Goal: Navigation & Orientation: Find specific page/section

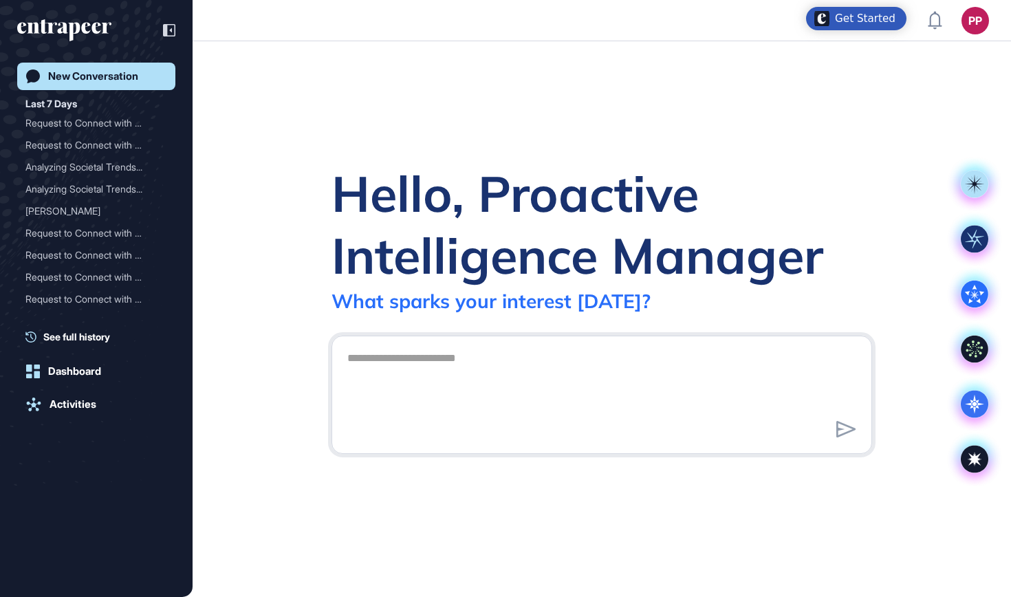
scroll to position [1, 1]
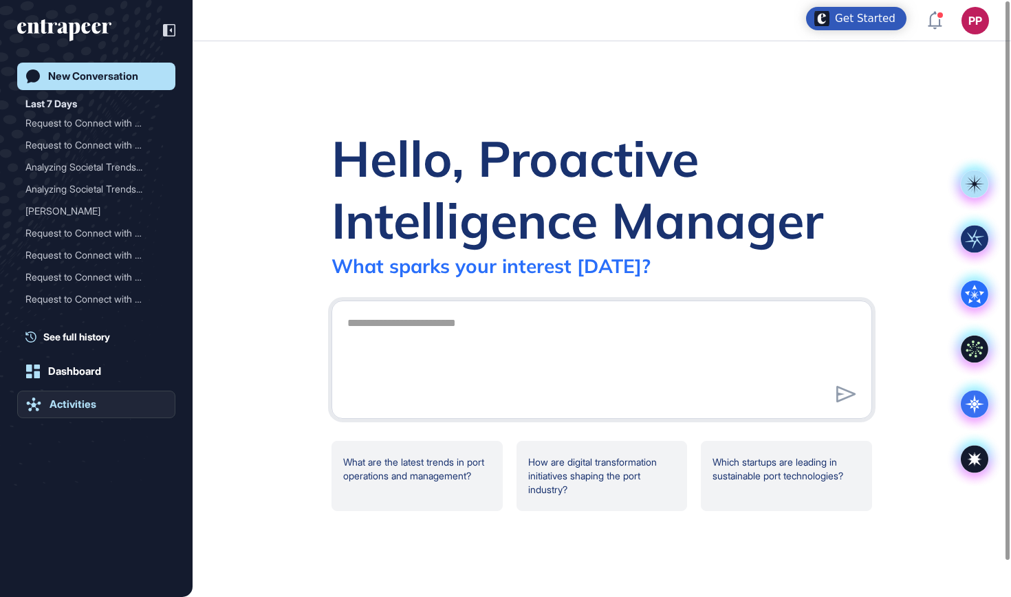
click at [86, 411] on link "Activities" at bounding box center [96, 405] width 158 height 28
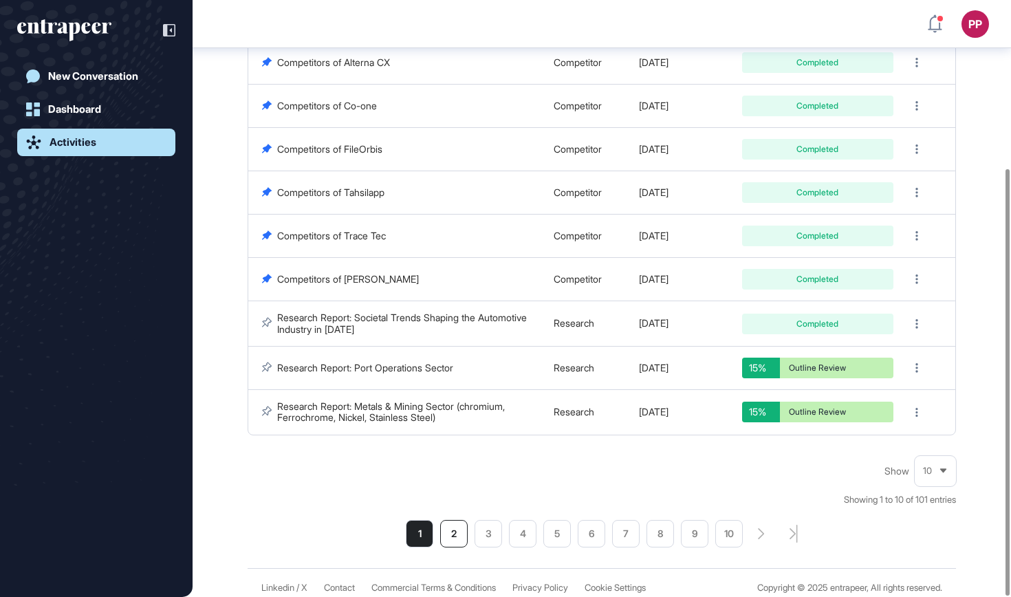
scroll to position [235, 0]
click at [450, 526] on li "2" at bounding box center [454, 535] width 28 height 28
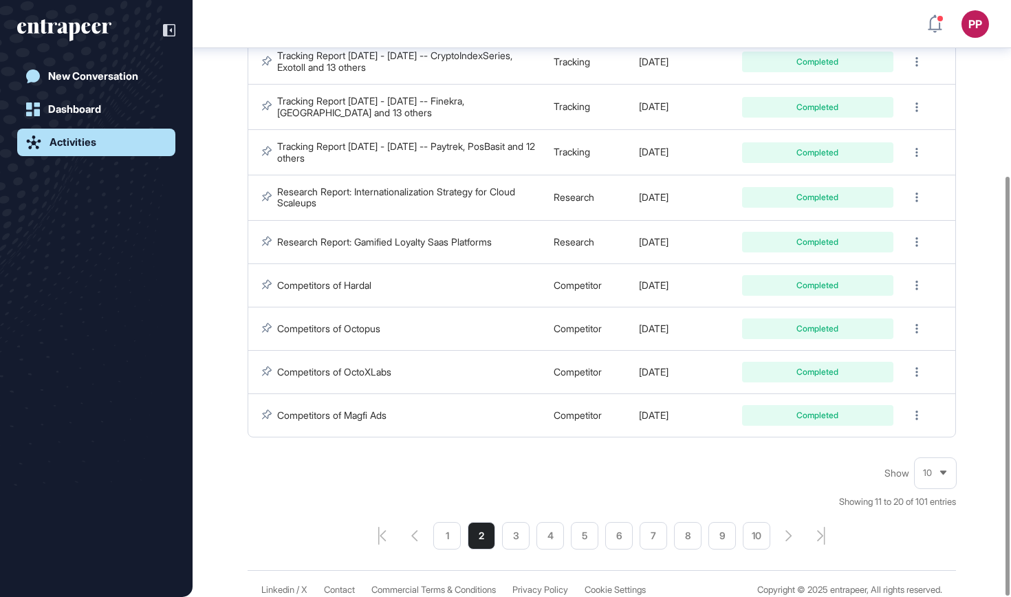
scroll to position [250, 0]
click at [441, 527] on li "1" at bounding box center [447, 537] width 28 height 28
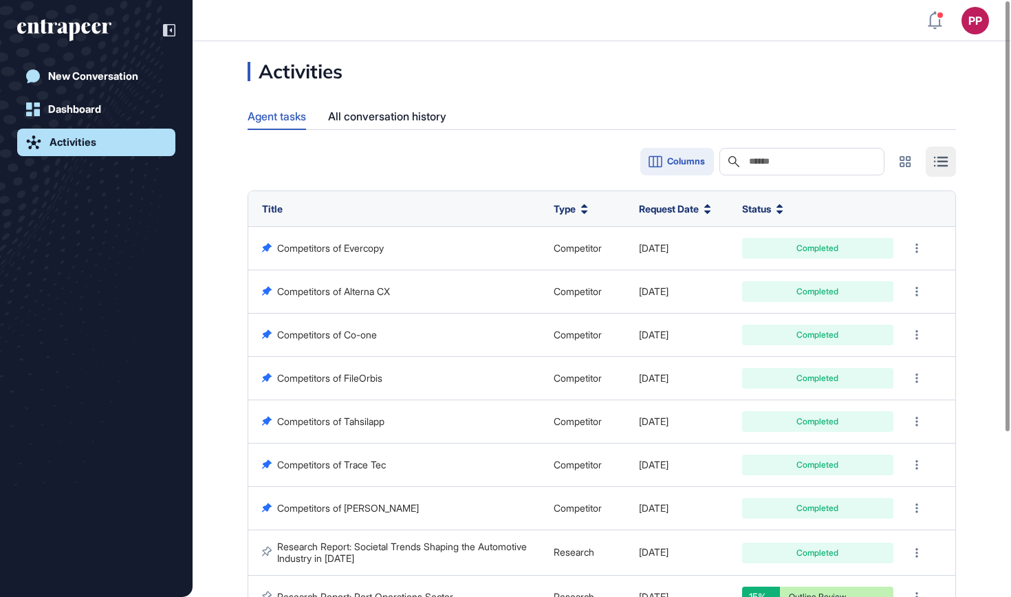
click at [697, 164] on button "Columns" at bounding box center [677, 162] width 74 height 28
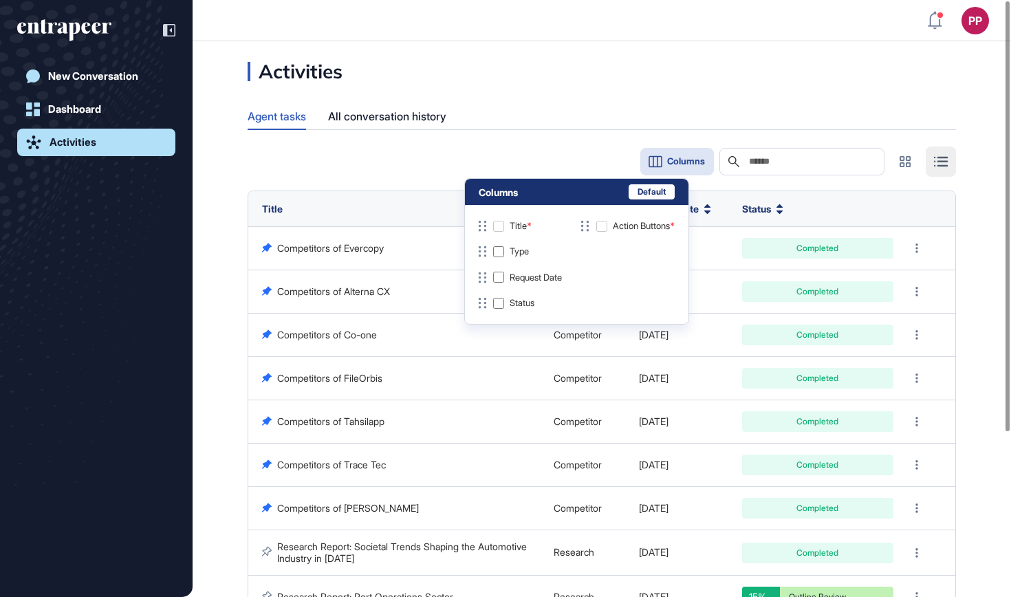
click at [554, 121] on div "Agent tasks All conversation history" at bounding box center [602, 116] width 708 height 27
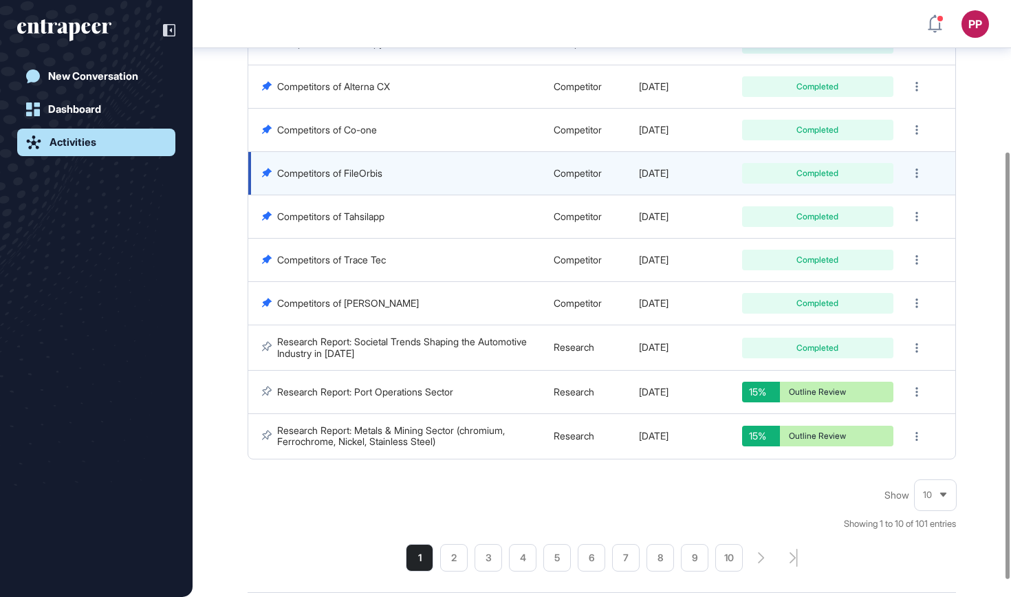
scroll to position [219, 0]
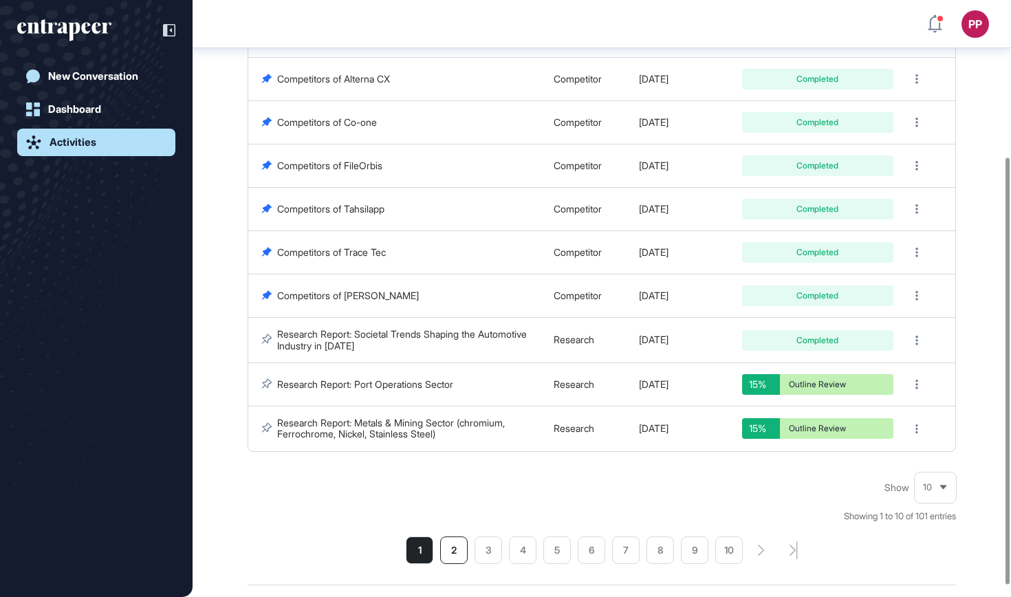
click at [461, 541] on li "2" at bounding box center [454, 550] width 28 height 28
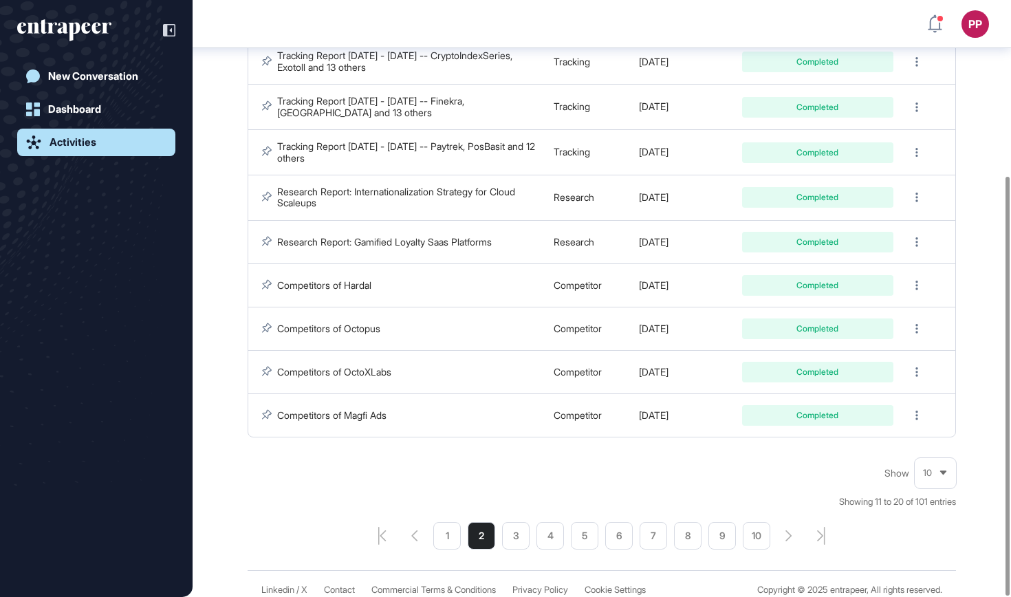
scroll to position [250, 0]
click at [512, 534] on li "3" at bounding box center [516, 537] width 28 height 28
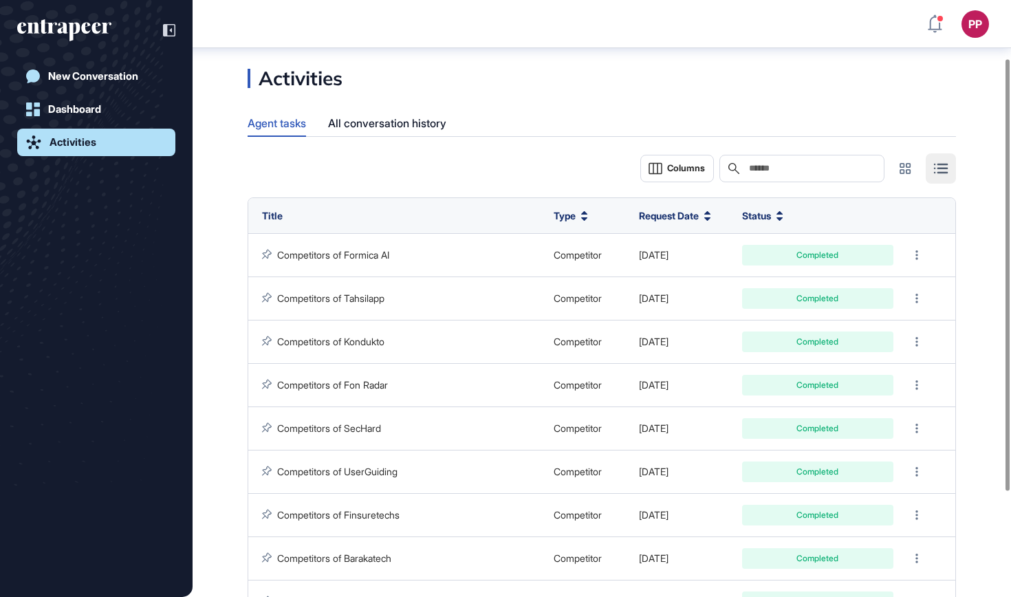
scroll to position [231, 0]
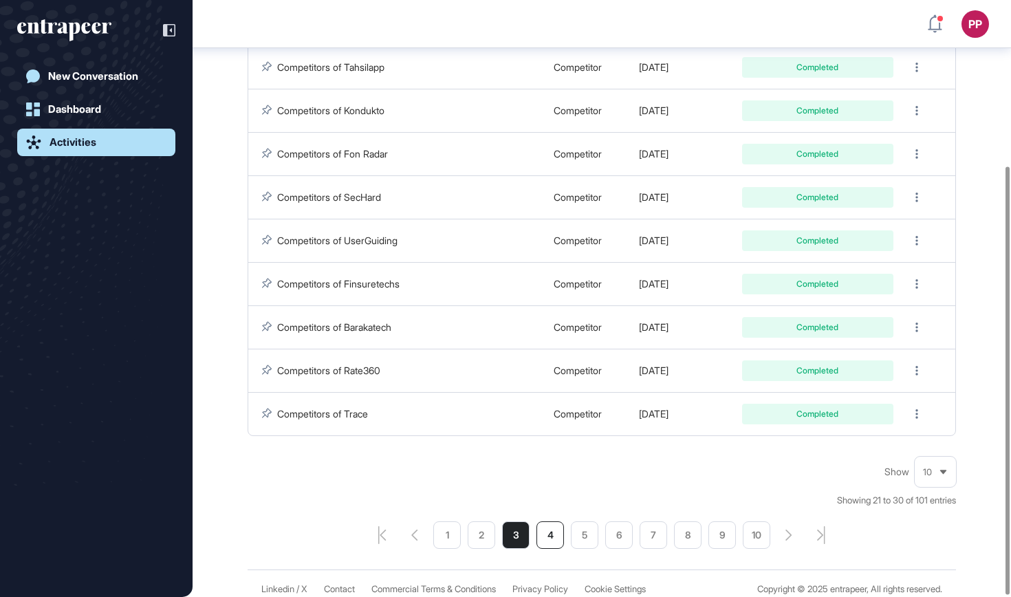
click at [554, 530] on li "4" at bounding box center [550, 535] width 28 height 28
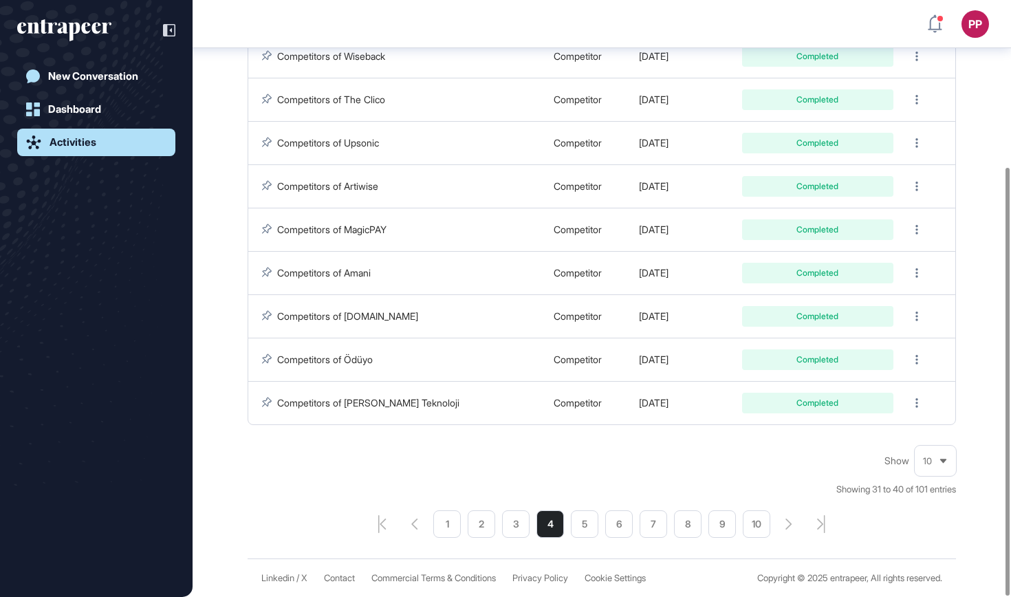
scroll to position [232, 0]
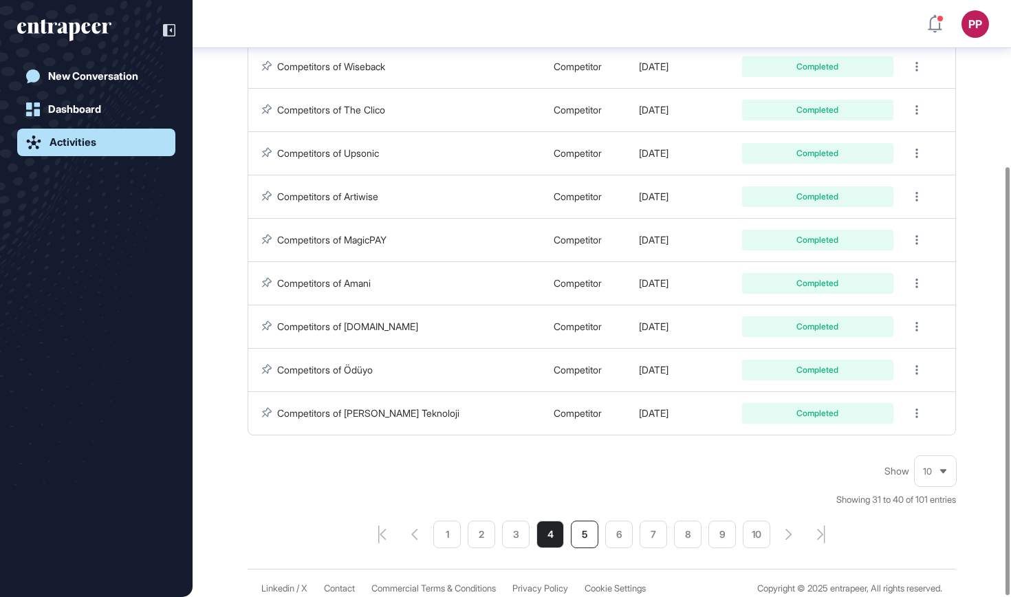
click at [587, 526] on li "5" at bounding box center [585, 535] width 28 height 28
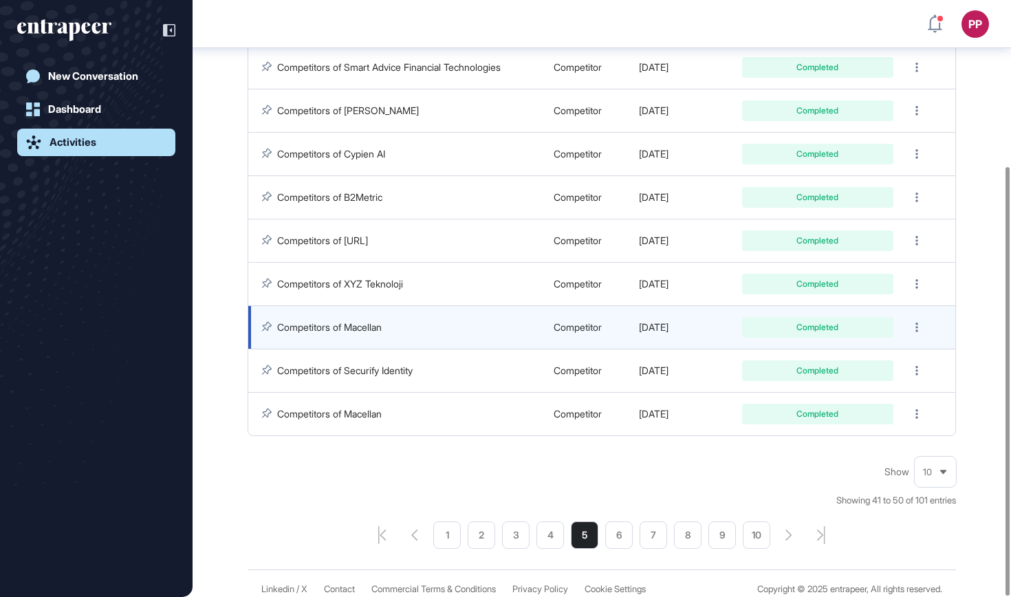
scroll to position [231, 0]
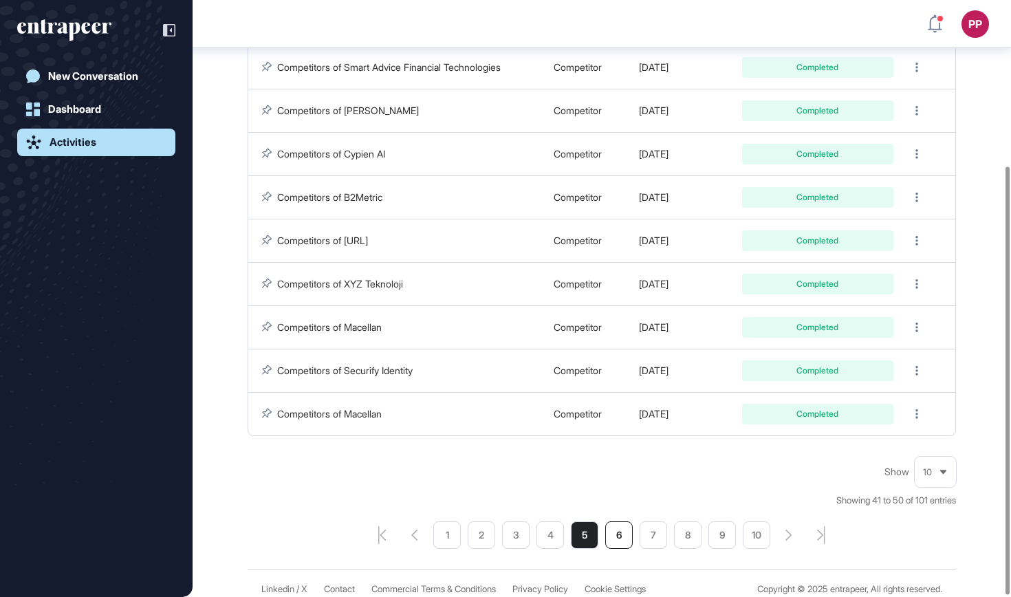
click at [618, 533] on li "6" at bounding box center [619, 535] width 28 height 28
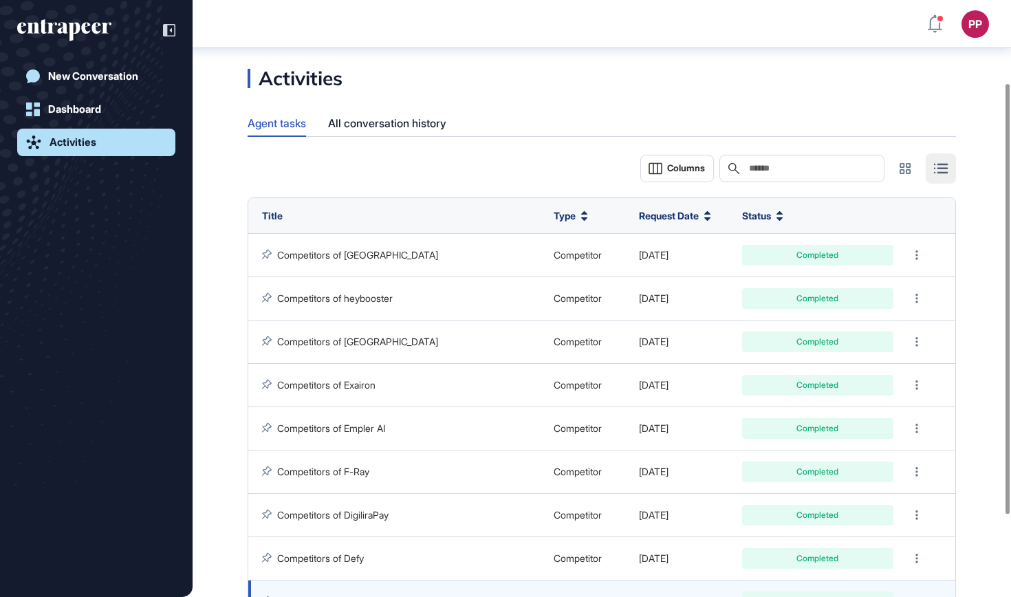
scroll to position [231, 0]
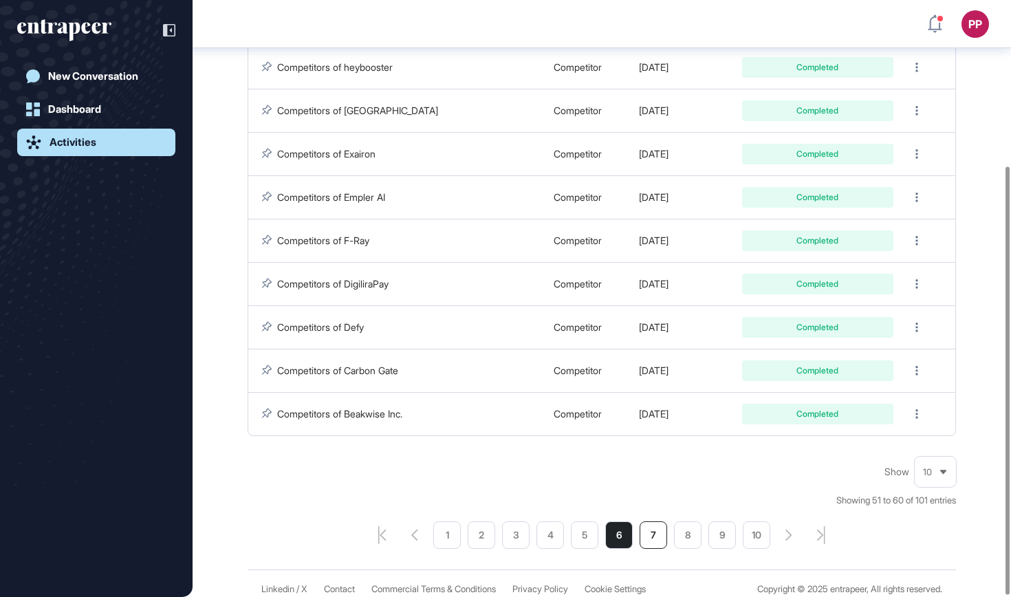
click at [657, 534] on li "7" at bounding box center [654, 535] width 28 height 28
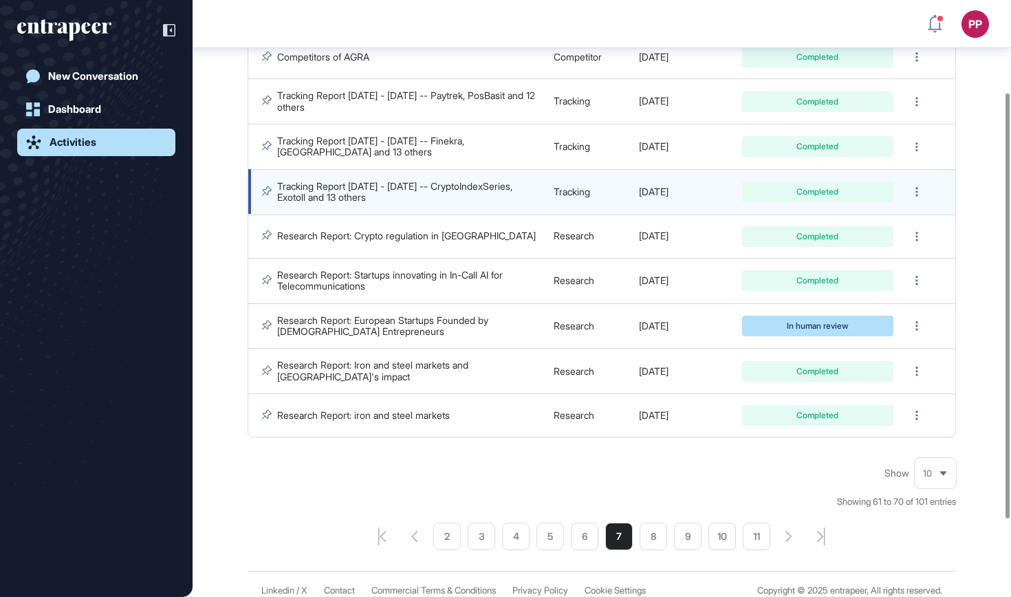
scroll to position [239, 0]
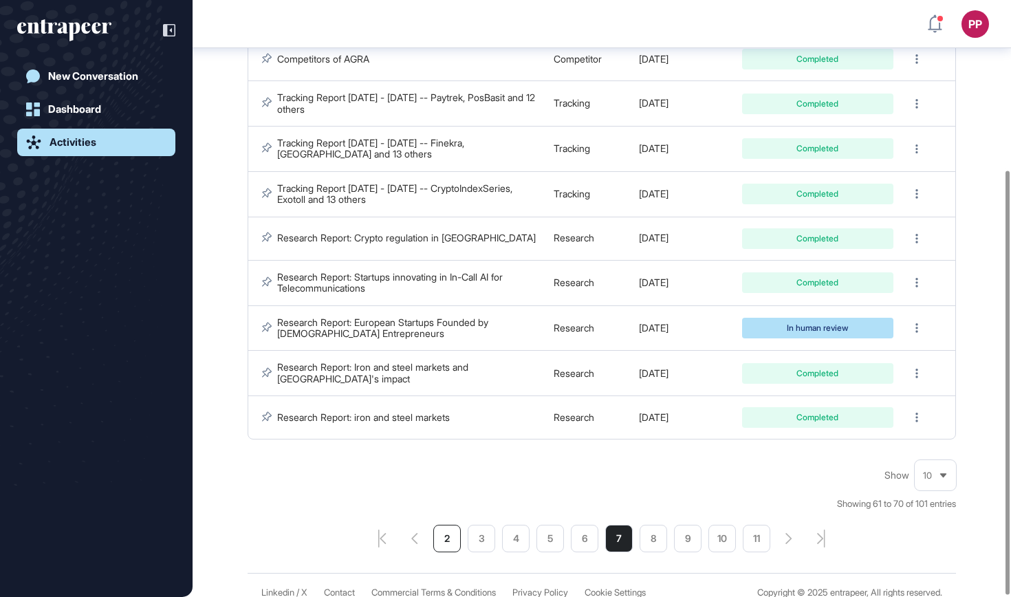
click at [446, 527] on li "2" at bounding box center [447, 539] width 28 height 28
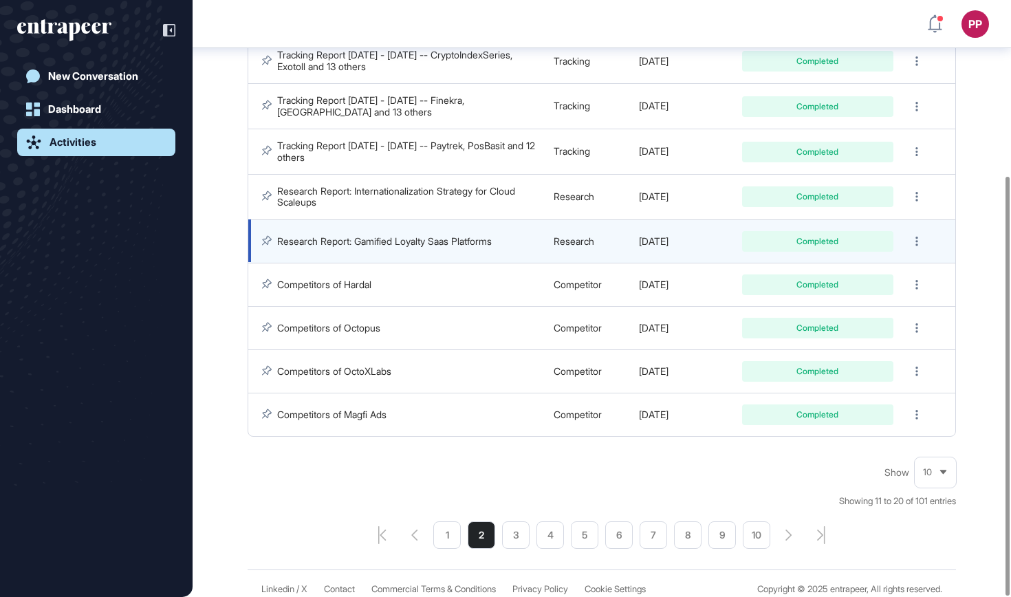
scroll to position [250, 0]
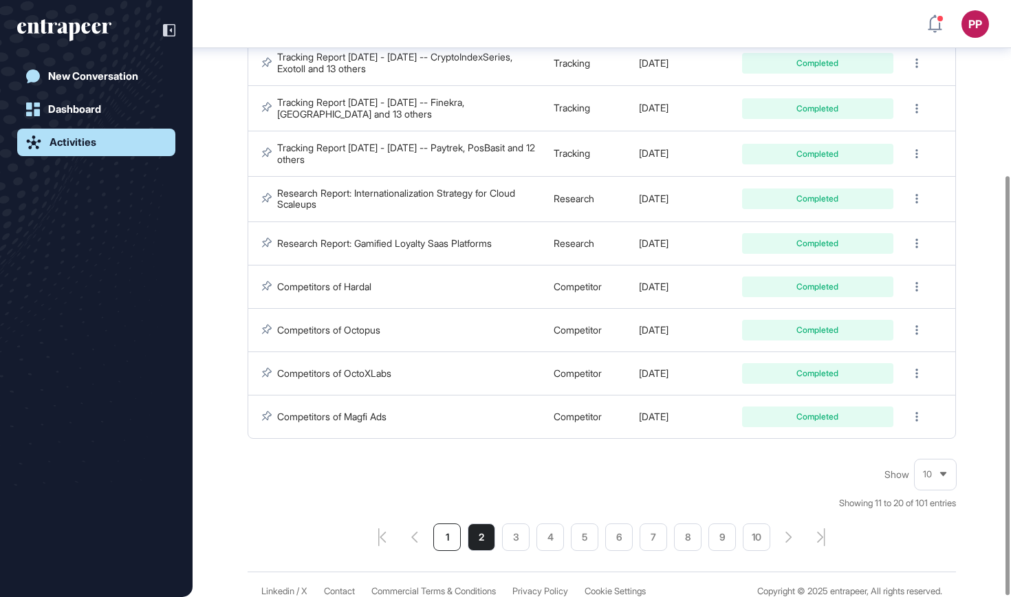
click at [440, 537] on li "1" at bounding box center [447, 537] width 28 height 28
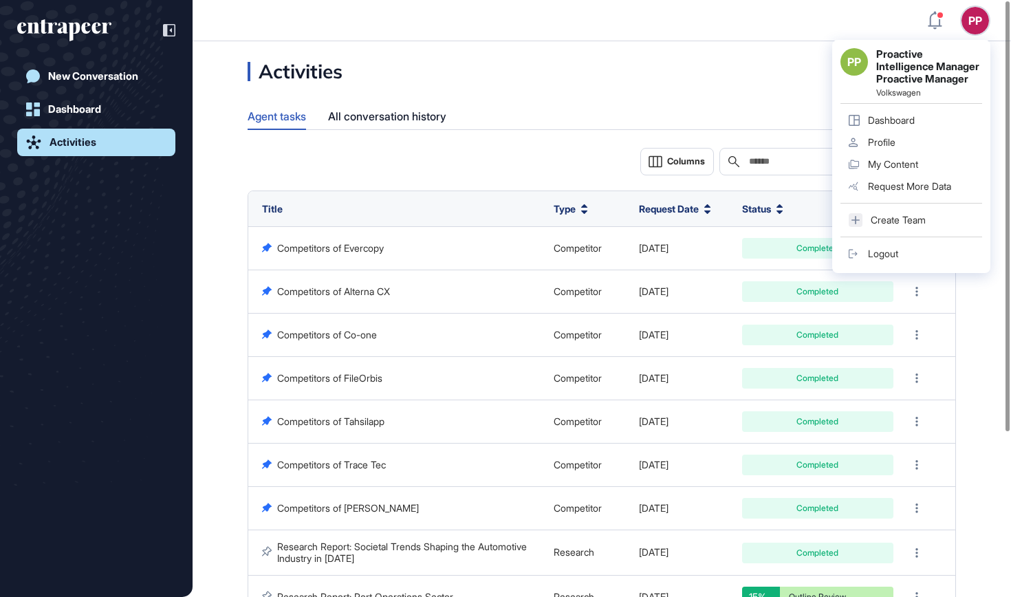
click at [918, 254] on link "Logout" at bounding box center [911, 254] width 142 height 22
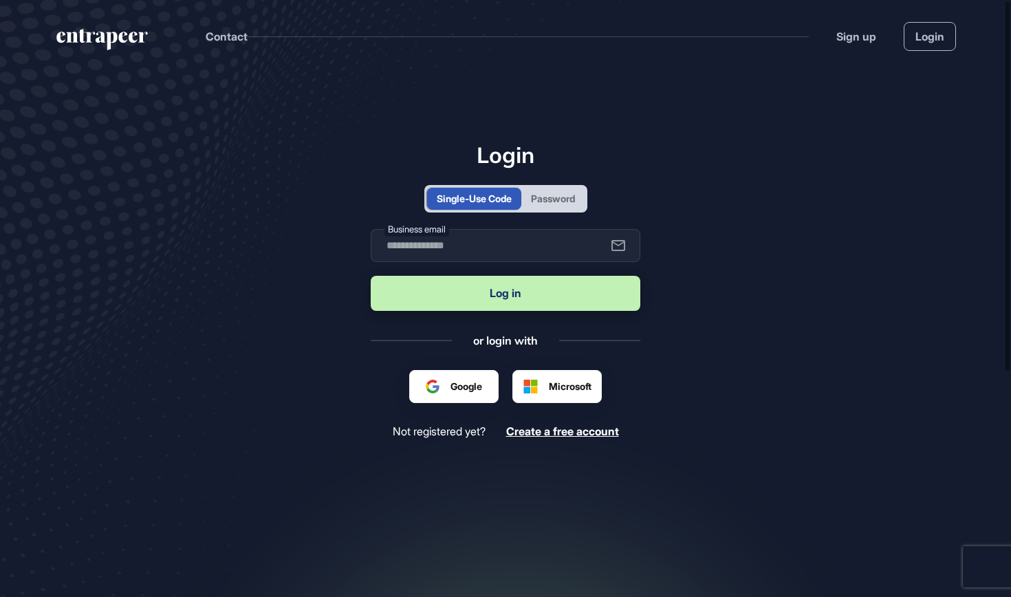
scroll to position [1, 1]
click at [567, 200] on div "Password" at bounding box center [553, 198] width 44 height 14
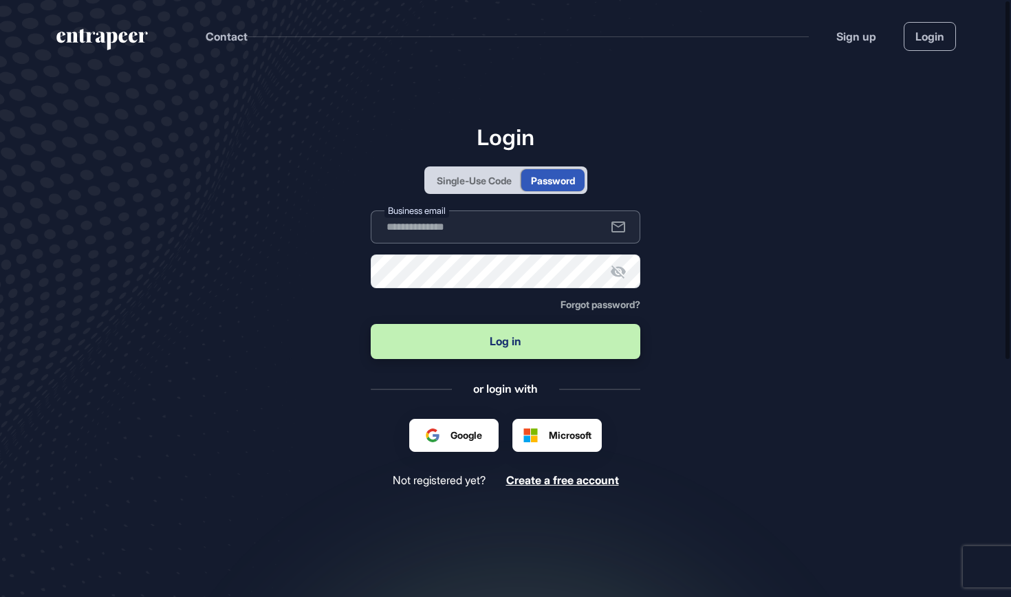
scroll to position [0, 0]
type input "**********"
click at [487, 349] on button "Log in" at bounding box center [506, 341] width 270 height 35
